Goal: Task Accomplishment & Management: Use online tool/utility

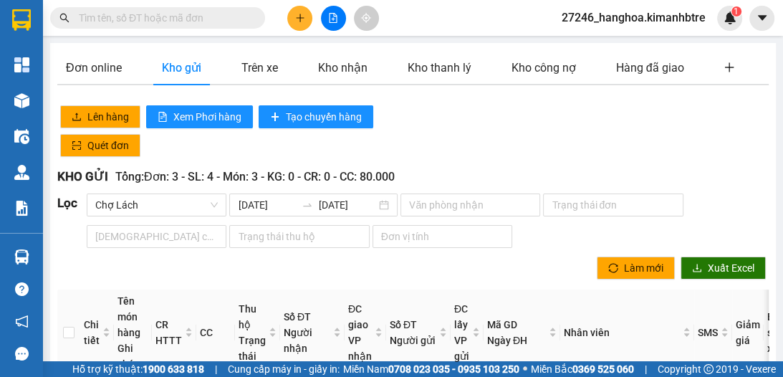
click at [297, 17] on icon "plus" at bounding box center [300, 17] width 8 height 1
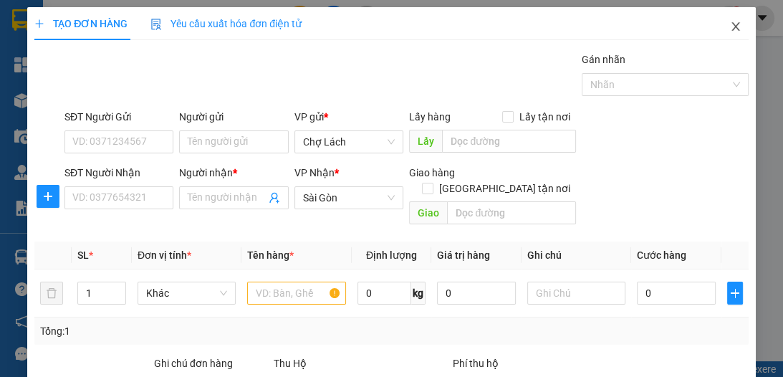
click at [732, 24] on icon "close" at bounding box center [736, 26] width 8 height 9
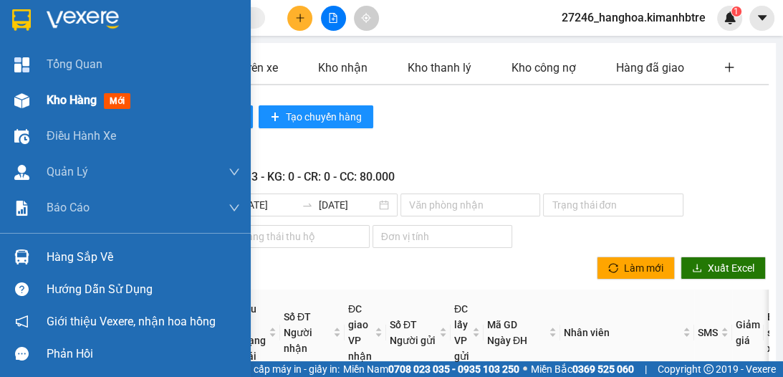
click at [29, 101] on div at bounding box center [21, 100] width 25 height 25
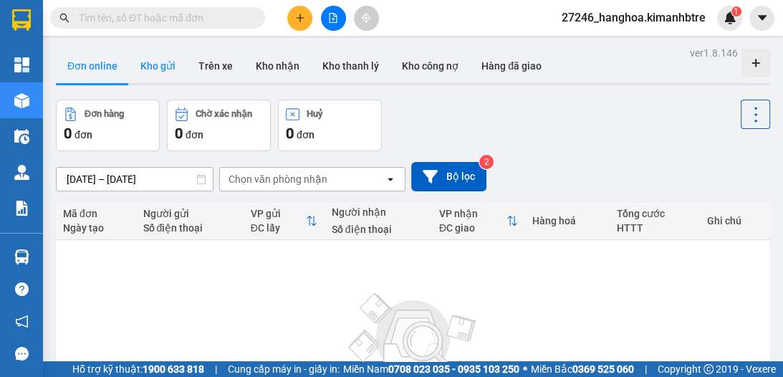
click at [168, 72] on button "Kho gửi" at bounding box center [158, 66] width 58 height 34
type input "10/10/2025 – 12/10/2025"
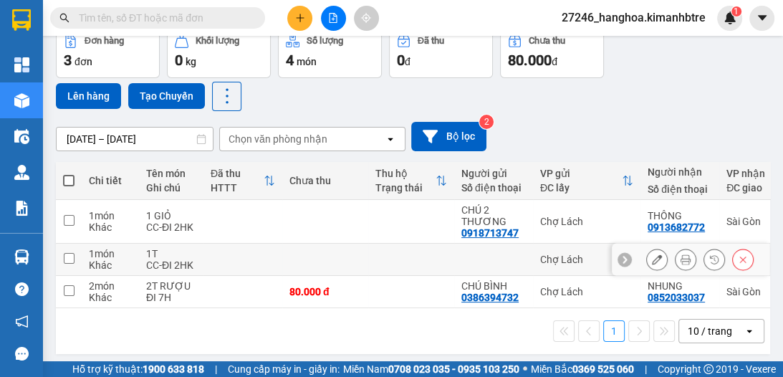
scroll to position [76, 0]
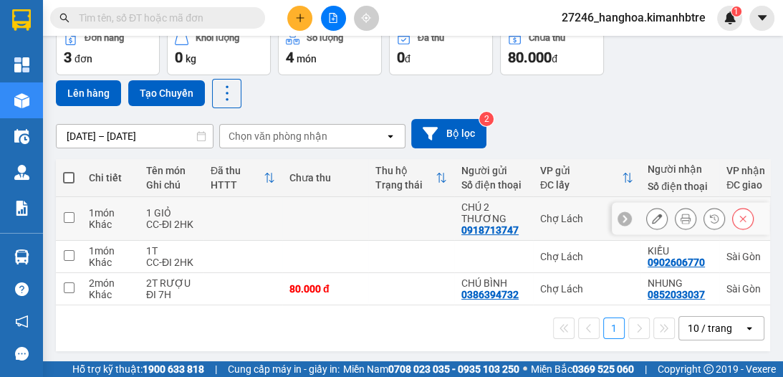
click at [66, 214] on input "checkbox" at bounding box center [69, 217] width 11 height 11
checkbox input "true"
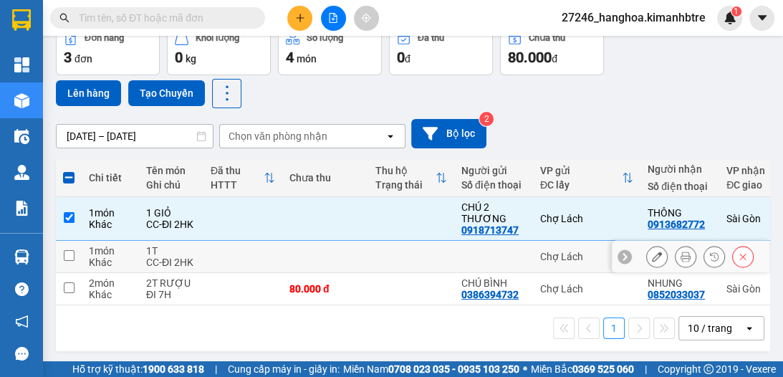
click at [70, 255] on input "checkbox" at bounding box center [69, 255] width 11 height 11
checkbox input "true"
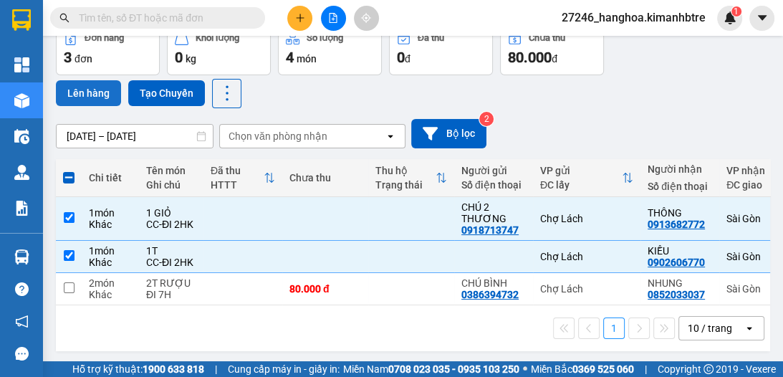
click at [97, 93] on button "Lên hàng" at bounding box center [88, 93] width 65 height 26
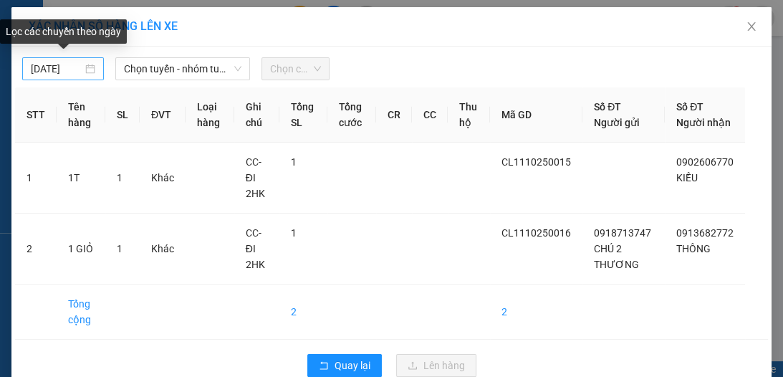
click at [64, 71] on body "Kết quả tìm kiếm ( 0 ) Bộ lọc Ngày tạo đơn gần nhất No Data 27246_hanghoa.kiman…" at bounding box center [391, 188] width 783 height 377
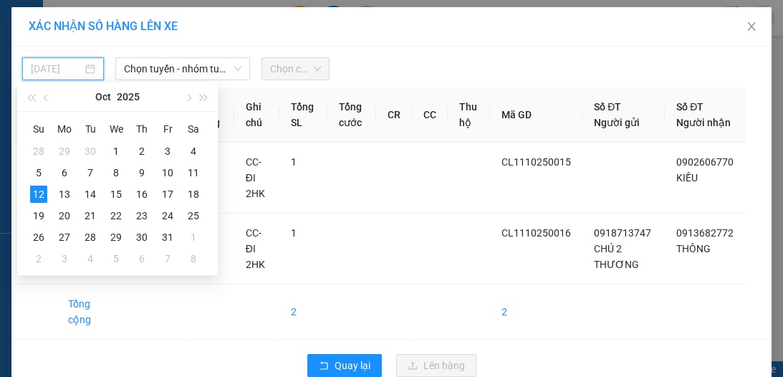
type input "[DATE]"
click at [32, 189] on div "12" at bounding box center [38, 194] width 17 height 17
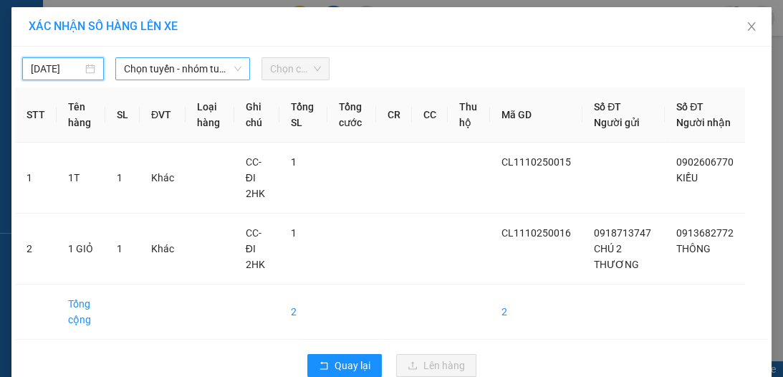
click at [178, 72] on span "Chọn tuyến - nhóm tuyến" at bounding box center [183, 68] width 118 height 21
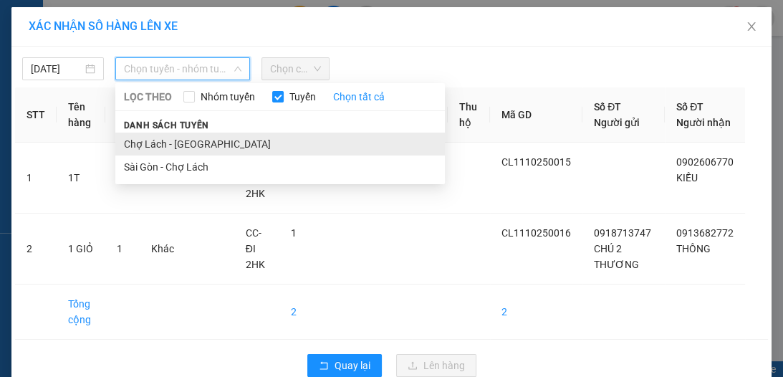
click at [166, 149] on li "Chợ Lách - Sài Gòn" at bounding box center [280, 144] width 330 height 23
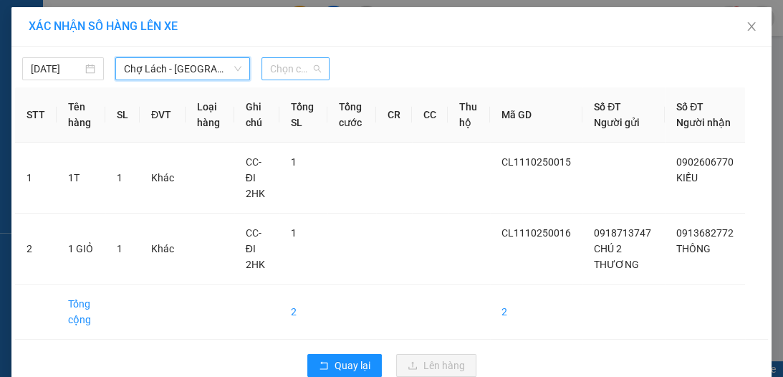
click at [294, 71] on span "Chọn chuyến" at bounding box center [295, 68] width 51 height 21
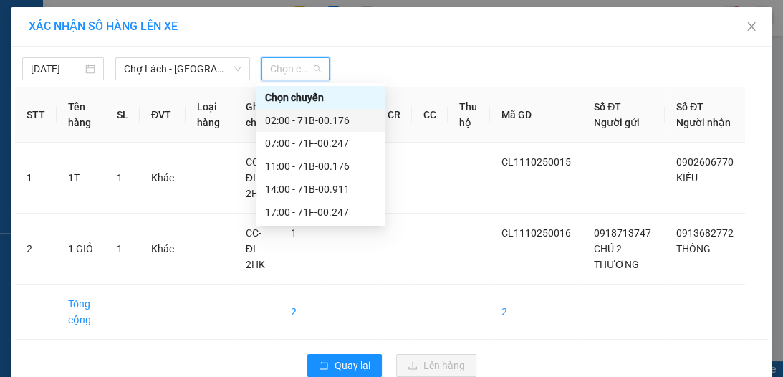
click at [314, 124] on div "02:00 - 71B-00.176" at bounding box center [321, 120] width 112 height 16
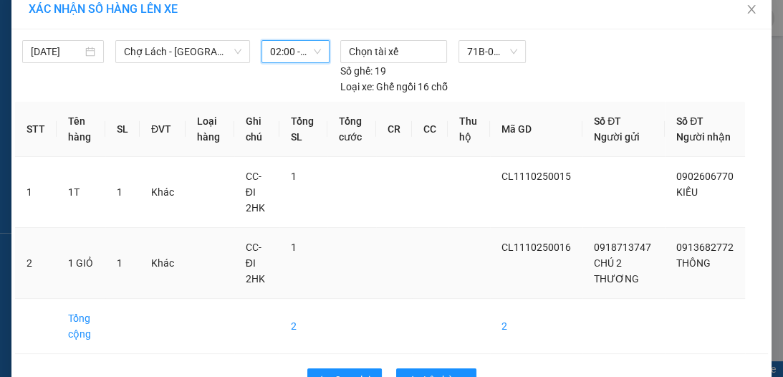
scroll to position [75, 0]
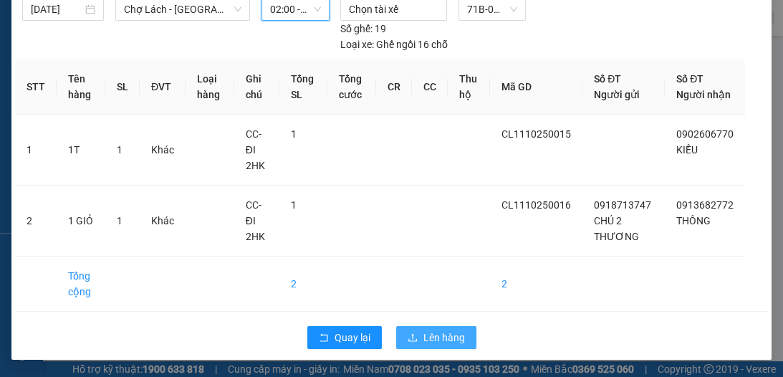
click at [433, 336] on span "Lên hàng" at bounding box center [444, 338] width 42 height 16
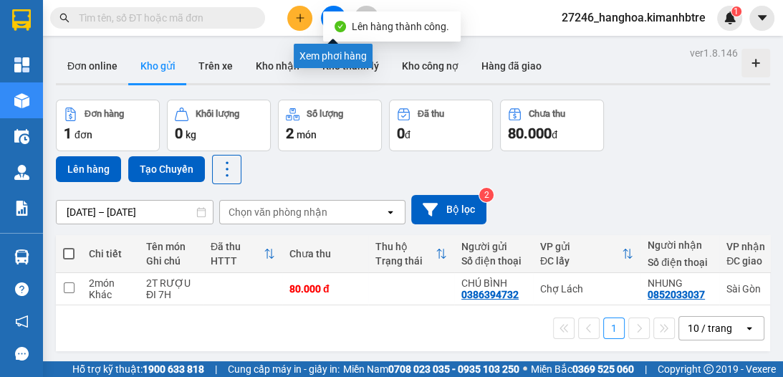
click at [332, 7] on button at bounding box center [333, 18] width 25 height 25
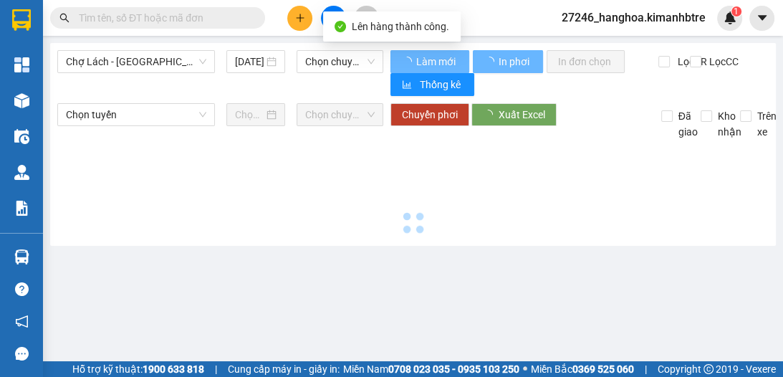
type input "[DATE]"
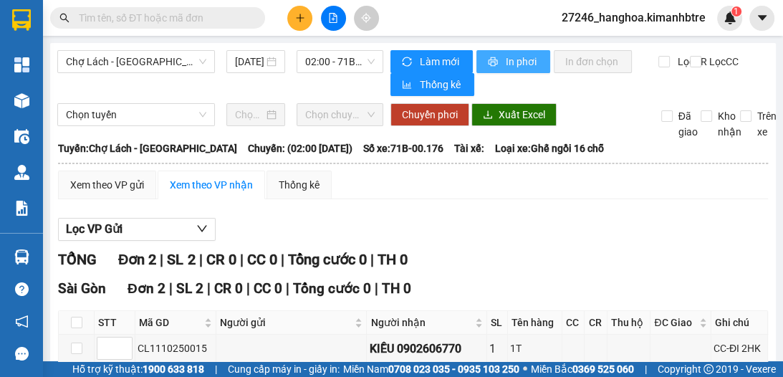
click at [516, 54] on span "In phơi" at bounding box center [522, 62] width 33 height 16
